Goal: Find specific page/section: Find specific page/section

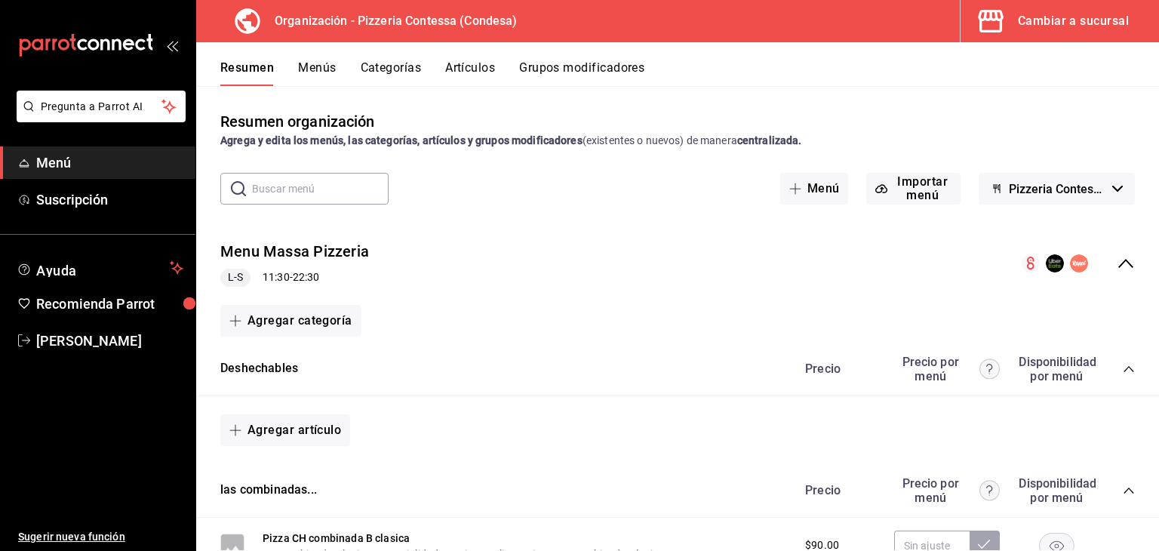
click at [1041, 24] on div "Cambiar a sucursal" at bounding box center [1073, 21] width 111 height 21
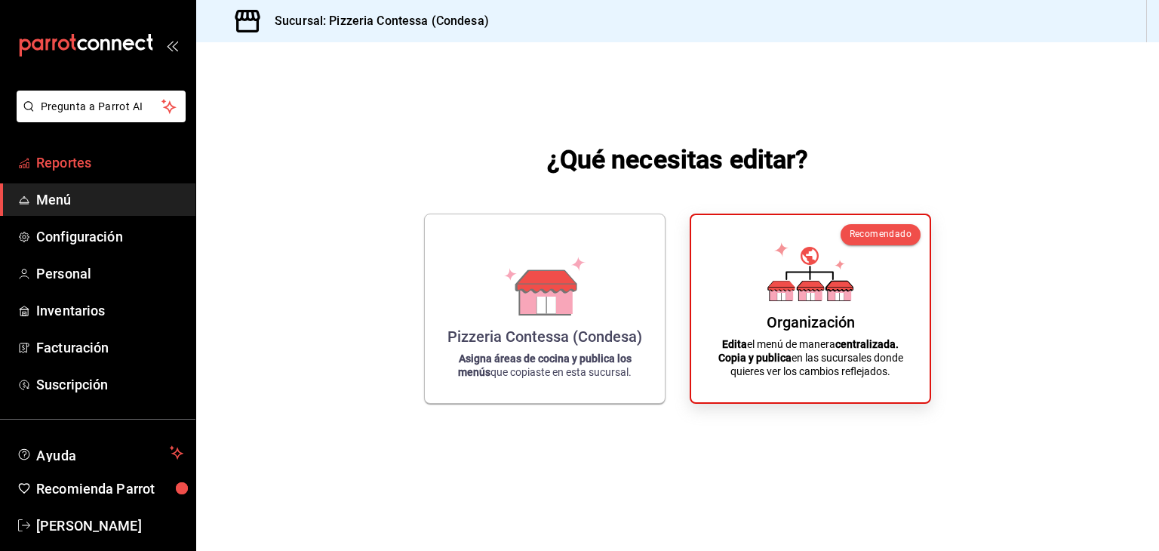
click at [87, 167] on span "Reportes" at bounding box center [109, 162] width 147 height 20
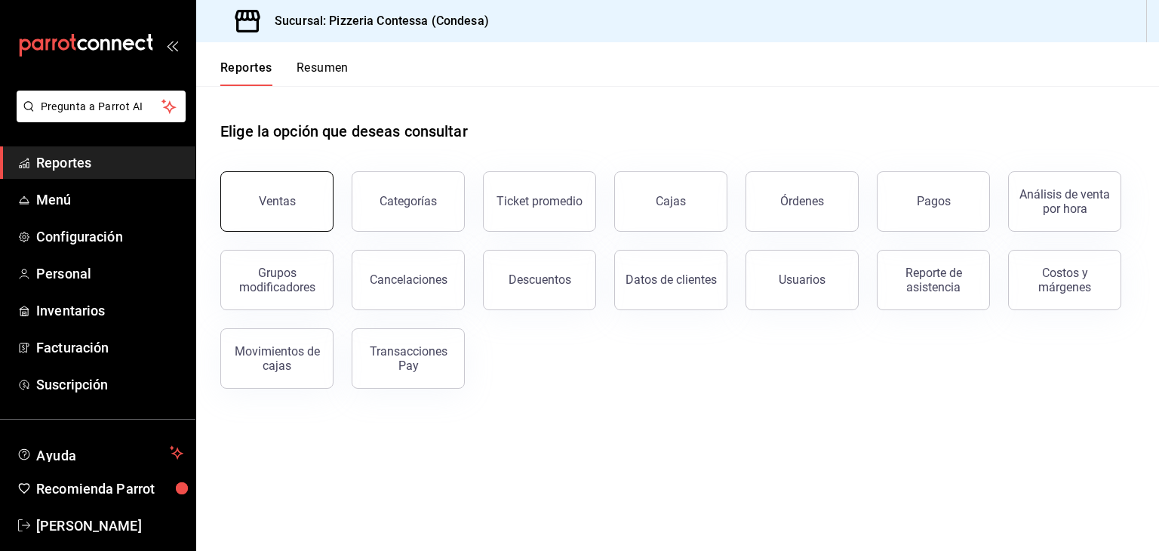
click at [257, 218] on button "Ventas" at bounding box center [276, 201] width 113 height 60
